Goal: Transaction & Acquisition: Purchase product/service

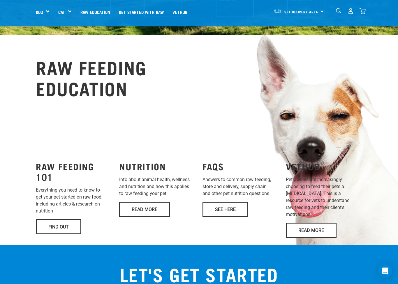
scroll to position [358, 0]
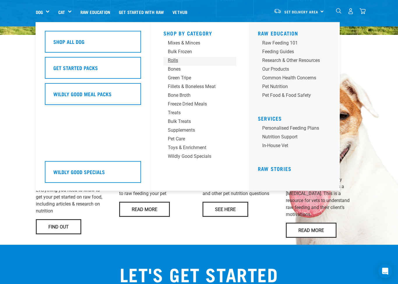
click at [169, 62] on div "Rolls" at bounding box center [195, 60] width 54 height 7
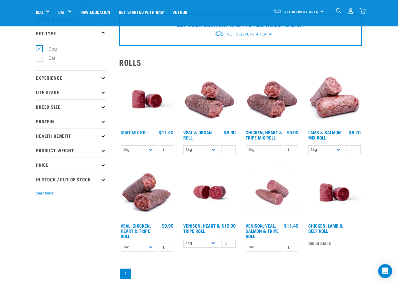
scroll to position [23, 0]
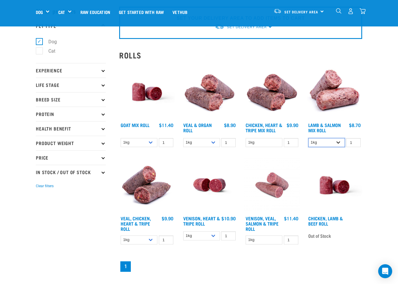
click at [342, 140] on select "1kg Bulk (10kg)" at bounding box center [326, 142] width 37 height 9
click at [148, 146] on select "1kg Bulk (10kg)" at bounding box center [139, 142] width 37 height 9
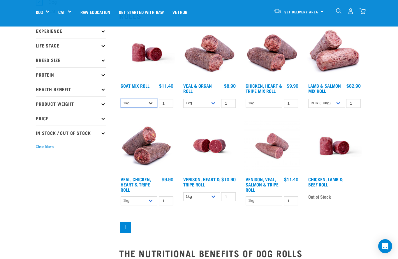
scroll to position [50, 0]
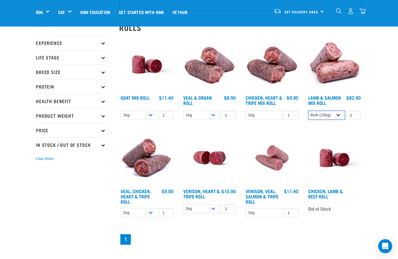
click at [342, 111] on select "1kg Bulk (10kg)" at bounding box center [326, 115] width 37 height 9
select select "337"
click at [315, 9] on link "Set Delivery Area" at bounding box center [301, 11] width 34 height 9
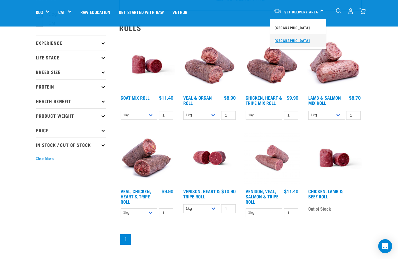
click at [301, 37] on link "[GEOGRAPHIC_DATA]" at bounding box center [298, 40] width 56 height 13
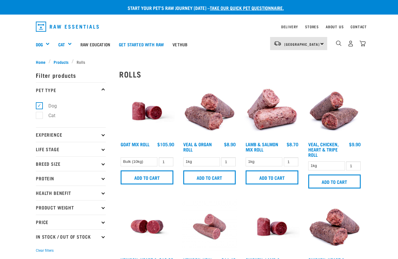
scroll to position [50, 0]
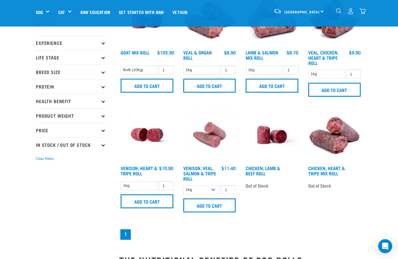
click at [100, 75] on p "Breed Size" at bounding box center [71, 72] width 70 height 15
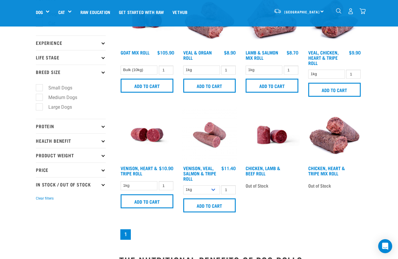
click at [74, 108] on label "Large Dogs" at bounding box center [56, 106] width 35 height 7
click at [40, 108] on input "Large Dogs" at bounding box center [38, 106] width 4 height 4
checkbox input "true"
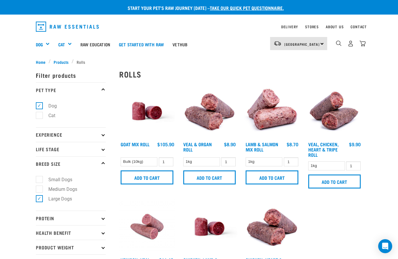
click at [43, 135] on p "Experience" at bounding box center [71, 134] width 70 height 15
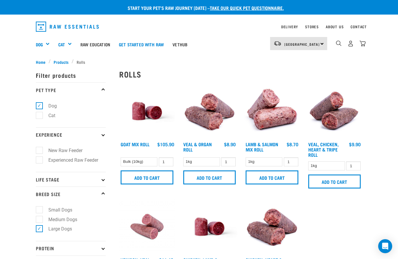
click at [44, 178] on p "Life Stage" at bounding box center [71, 179] width 70 height 15
click at [40, 235] on label "Senior Dog" at bounding box center [56, 233] width 34 height 7
click at [40, 234] on input "Senior Dog" at bounding box center [38, 232] width 4 height 4
checkbox input "true"
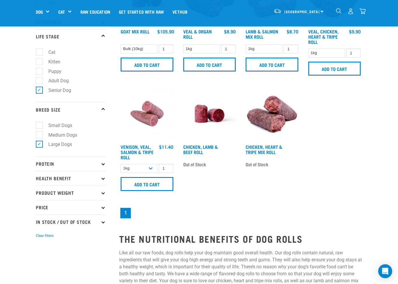
scroll to position [72, 0]
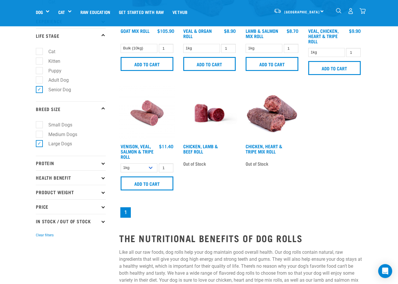
click at [40, 164] on p "Protein" at bounding box center [71, 163] width 70 height 15
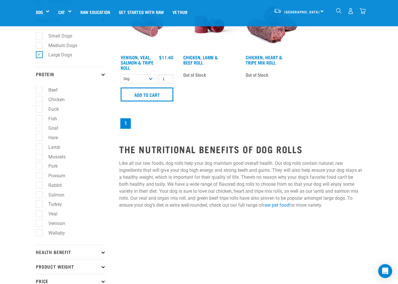
scroll to position [164, 0]
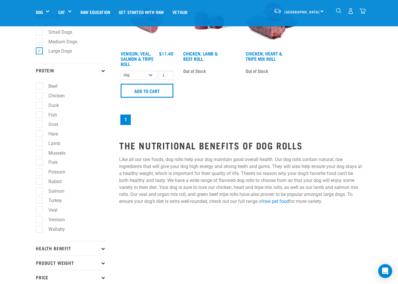
click at [39, 145] on label "Lamb" at bounding box center [51, 143] width 24 height 7
click at [39, 145] on input "Lamb" at bounding box center [38, 143] width 4 height 4
checkbox input "true"
click at [39, 170] on label "Possum" at bounding box center [53, 172] width 29 height 7
click at [38, 170] on input "Possum" at bounding box center [38, 172] width 4 height 4
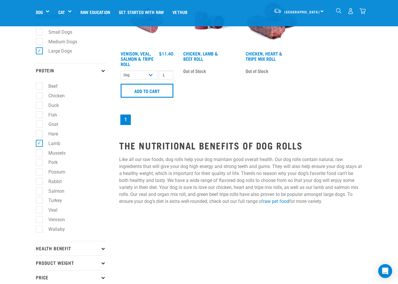
checkbox input "true"
click at [39, 192] on label "Salmon" at bounding box center [53, 191] width 28 height 7
click at [39, 192] on input "Salmon" at bounding box center [38, 191] width 4 height 4
checkbox input "true"
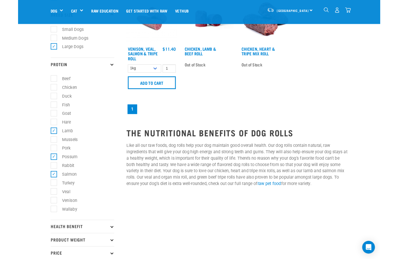
scroll to position [165, 0]
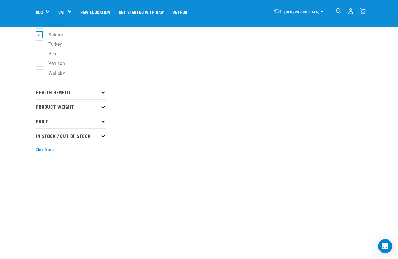
scroll to position [321, 0]
